Goal: Check status: Check status

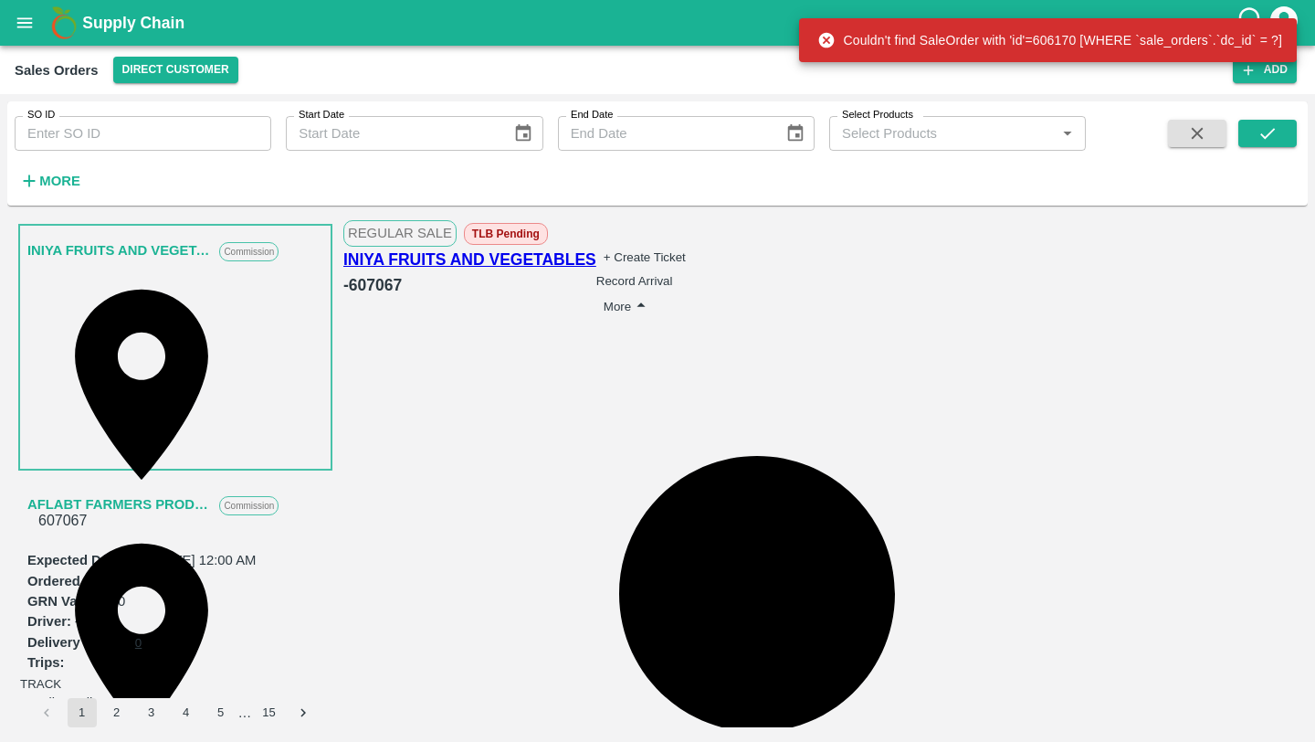
click at [519, 72] on div "Sales Orders Direct Customer" at bounding box center [624, 70] width 1218 height 26
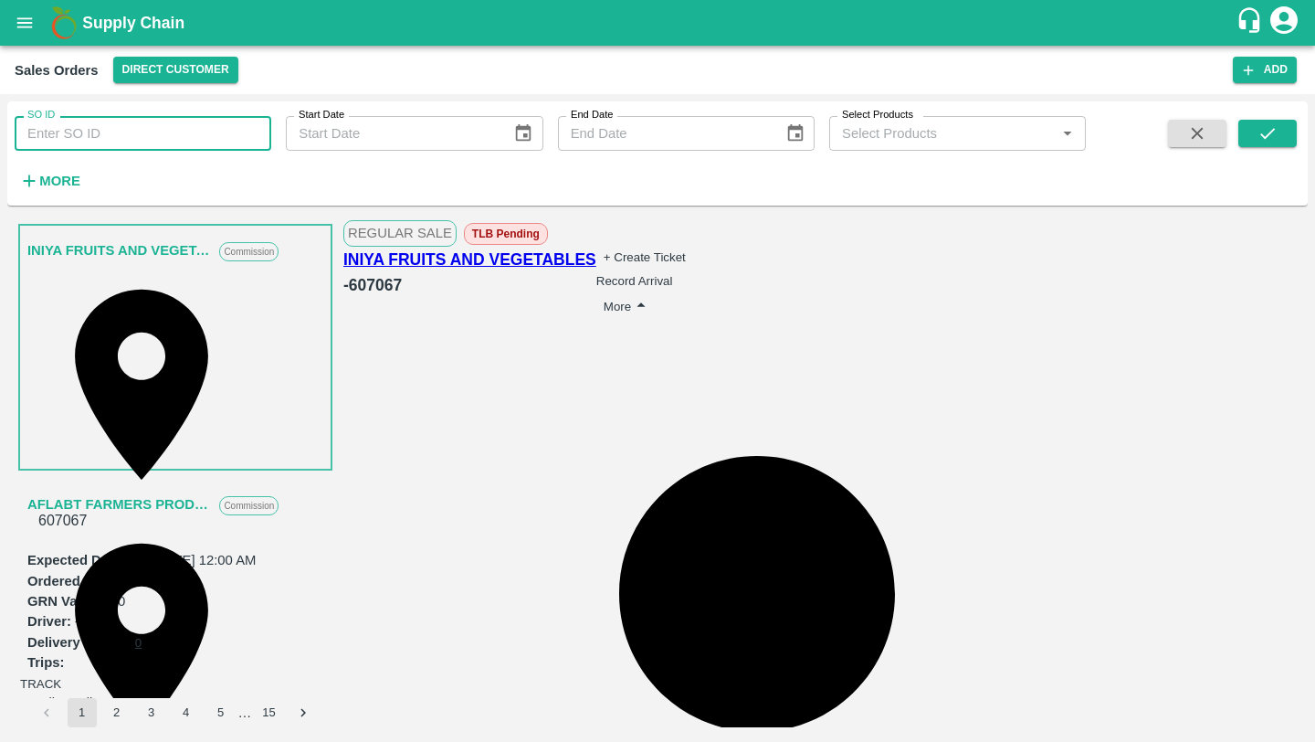
click at [111, 132] on input "SO ID" at bounding box center [143, 133] width 257 height 35
paste input "606170"
type input "606170"
click at [1279, 136] on button "submit" at bounding box center [1267, 133] width 58 height 27
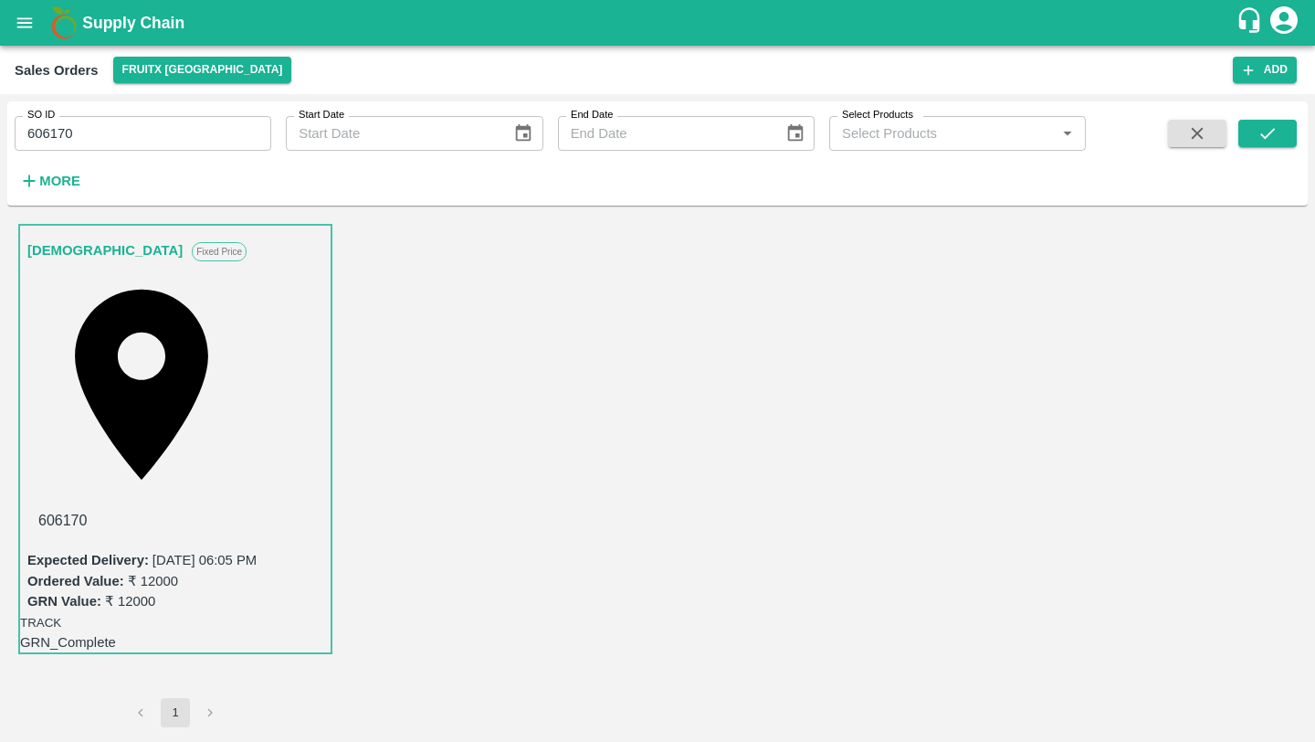
click at [996, 322] on div at bounding box center [657, 371] width 1315 height 742
